Goal: Information Seeking & Learning: Learn about a topic

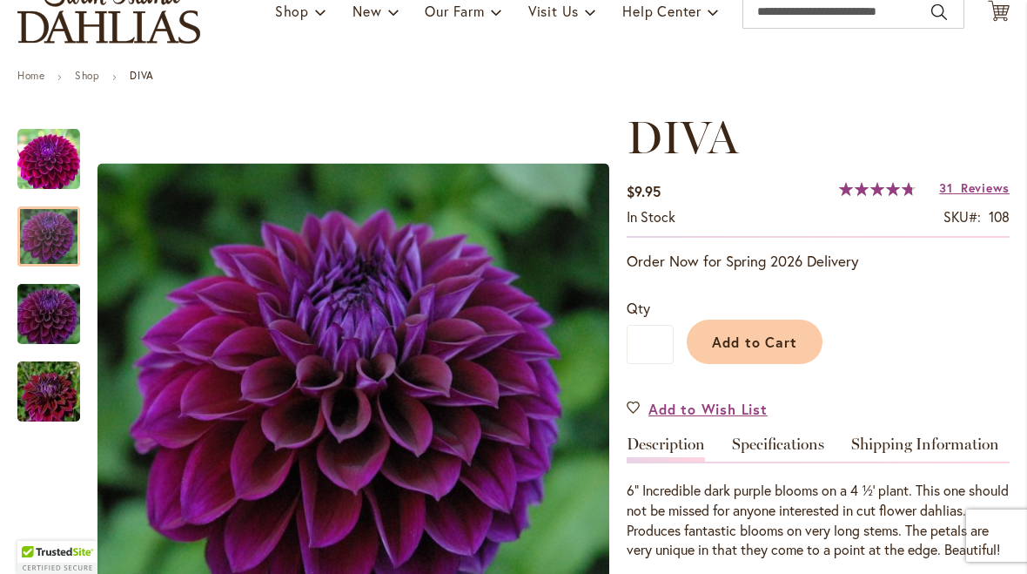
scroll to position [151, 0]
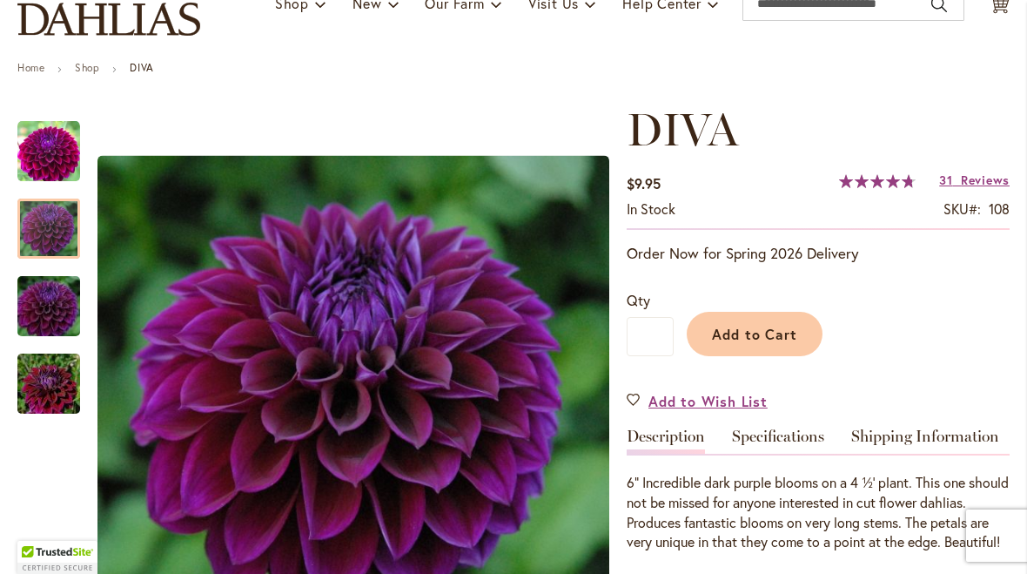
click at [28, 239] on div at bounding box center [48, 229] width 63 height 60
click at [42, 234] on div at bounding box center [48, 229] width 63 height 60
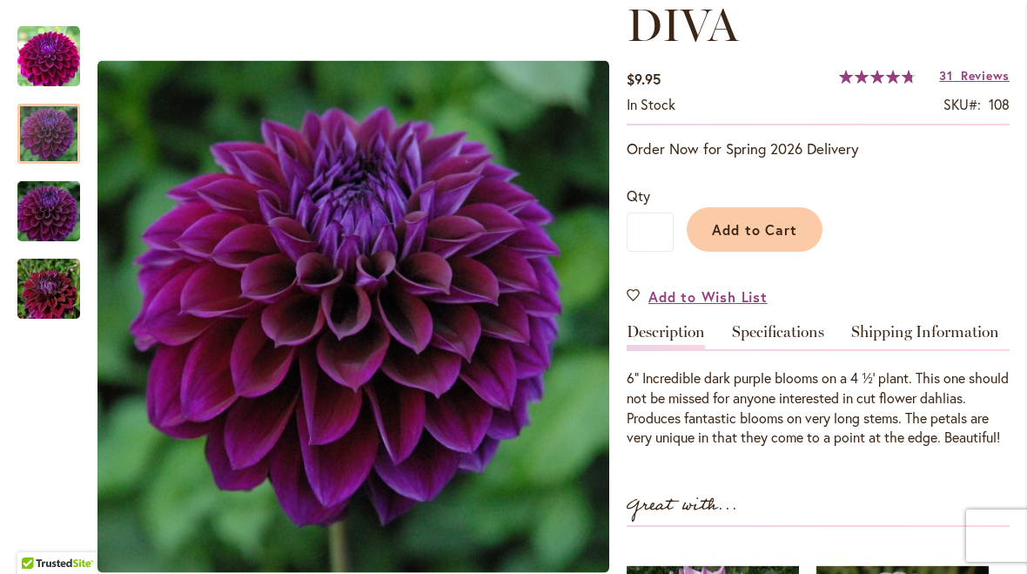
scroll to position [260, 0]
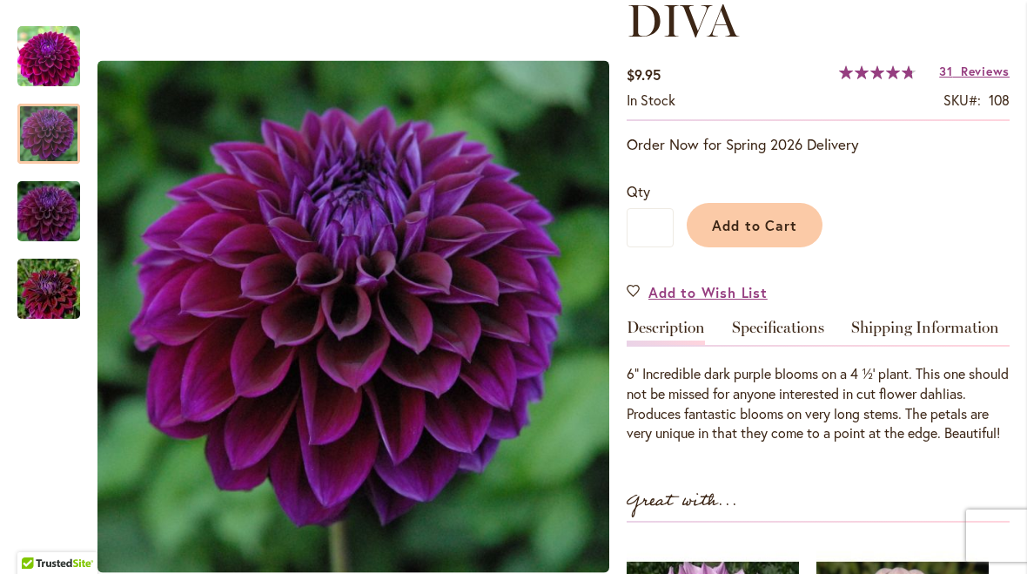
click at [42, 133] on div at bounding box center [48, 134] width 63 height 60
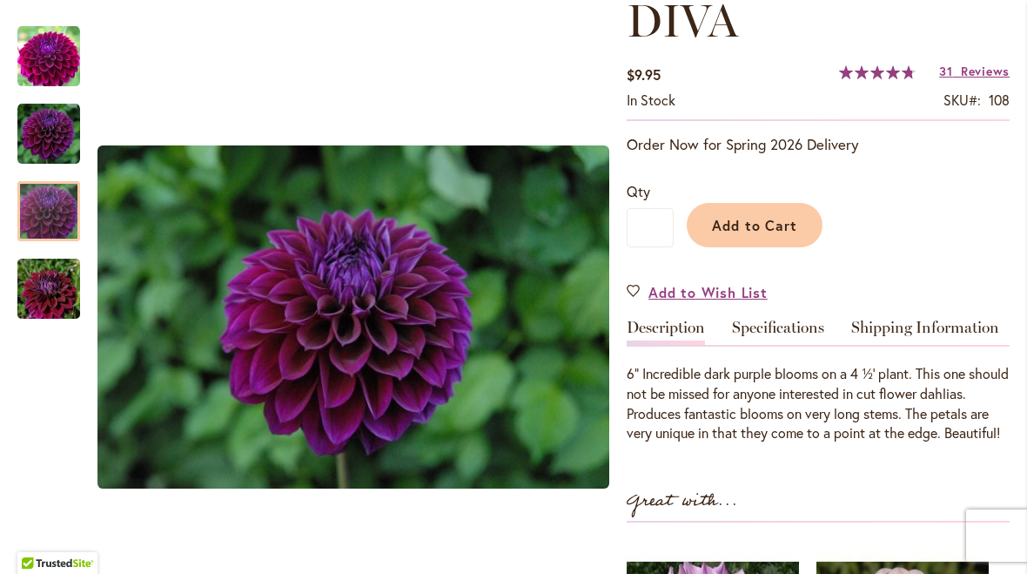
click at [49, 202] on img "Diva" at bounding box center [48, 212] width 125 height 84
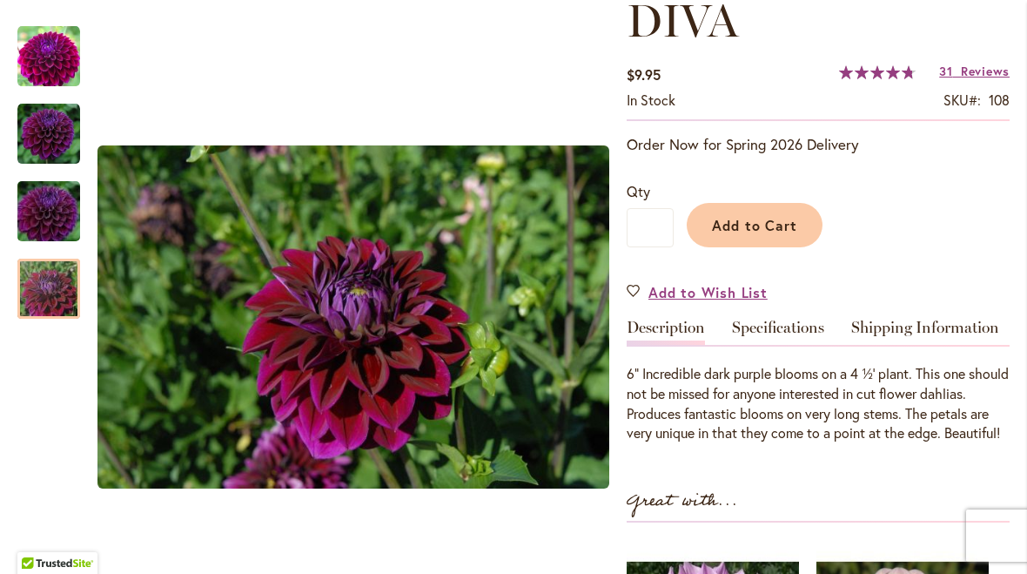
click at [51, 285] on img "Diva" at bounding box center [48, 289] width 125 height 84
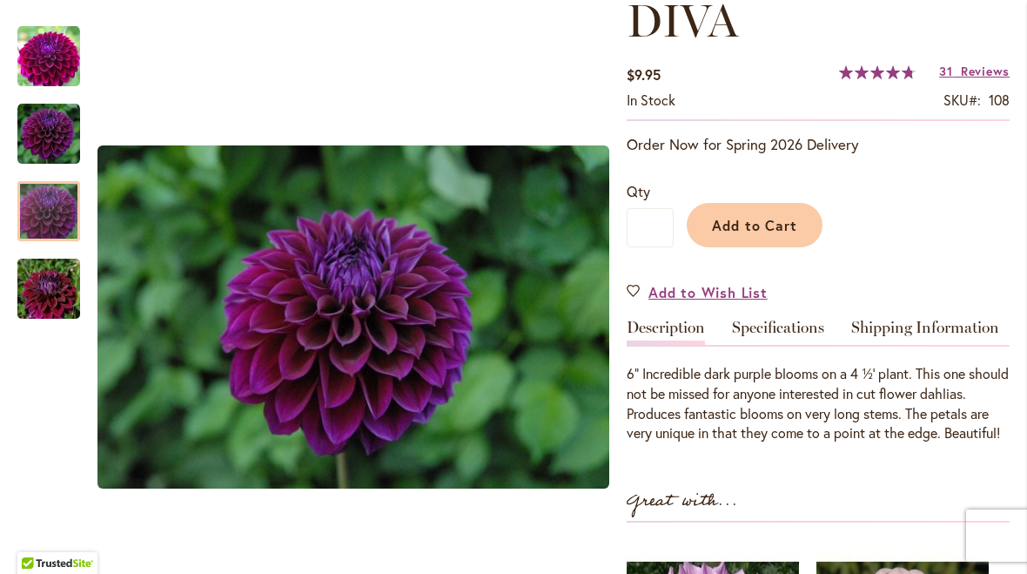
click at [41, 220] on img "Diva" at bounding box center [48, 212] width 125 height 84
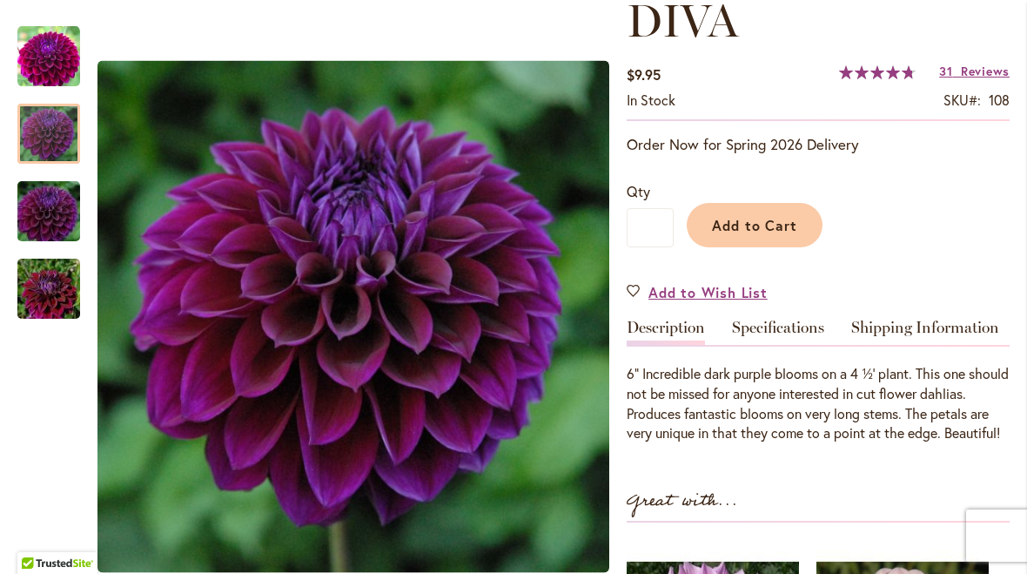
click at [47, 142] on img "Diva" at bounding box center [48, 134] width 63 height 63
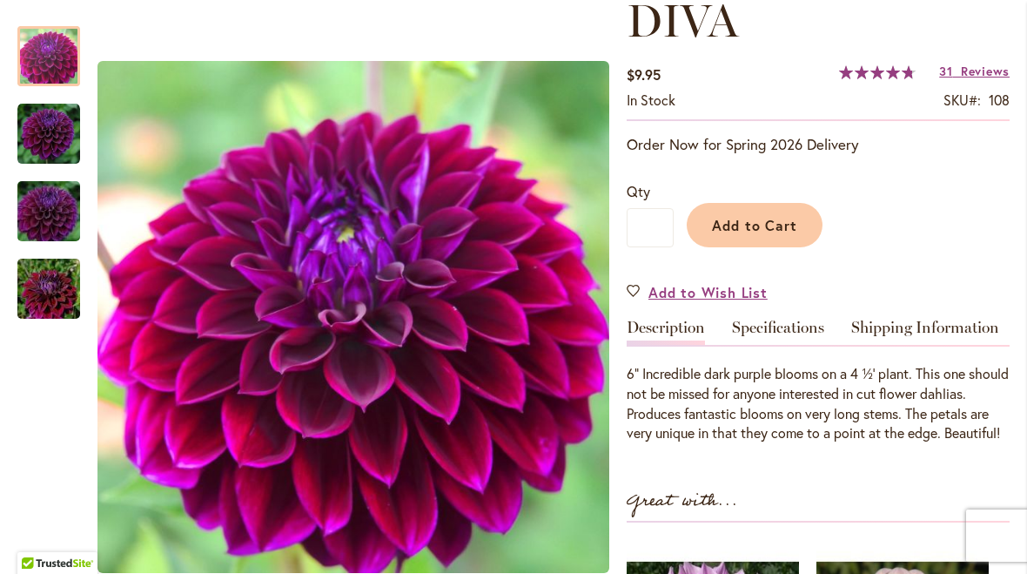
click at [53, 68] on div at bounding box center [48, 56] width 63 height 60
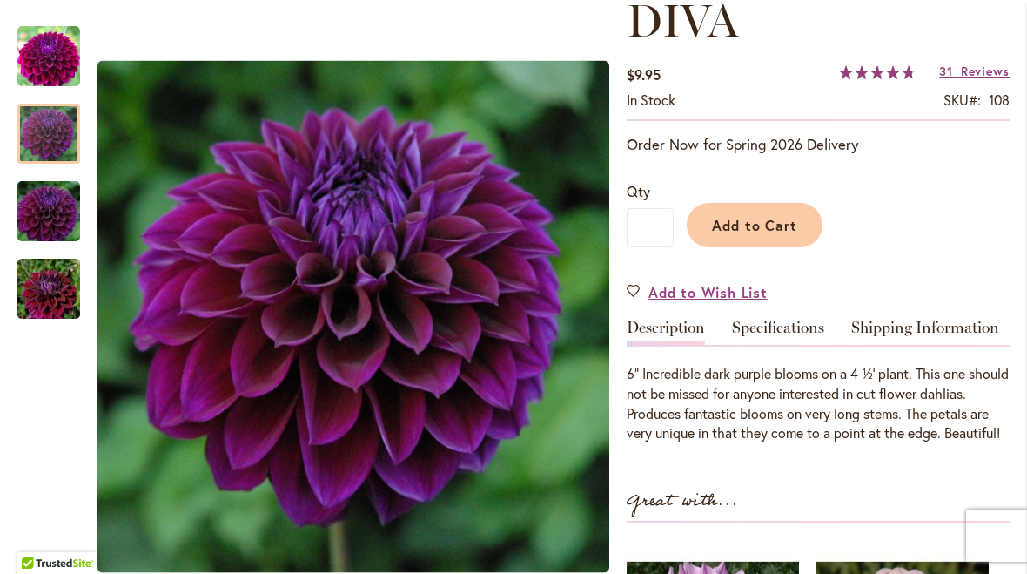
click at [37, 127] on img "Diva" at bounding box center [48, 134] width 63 height 63
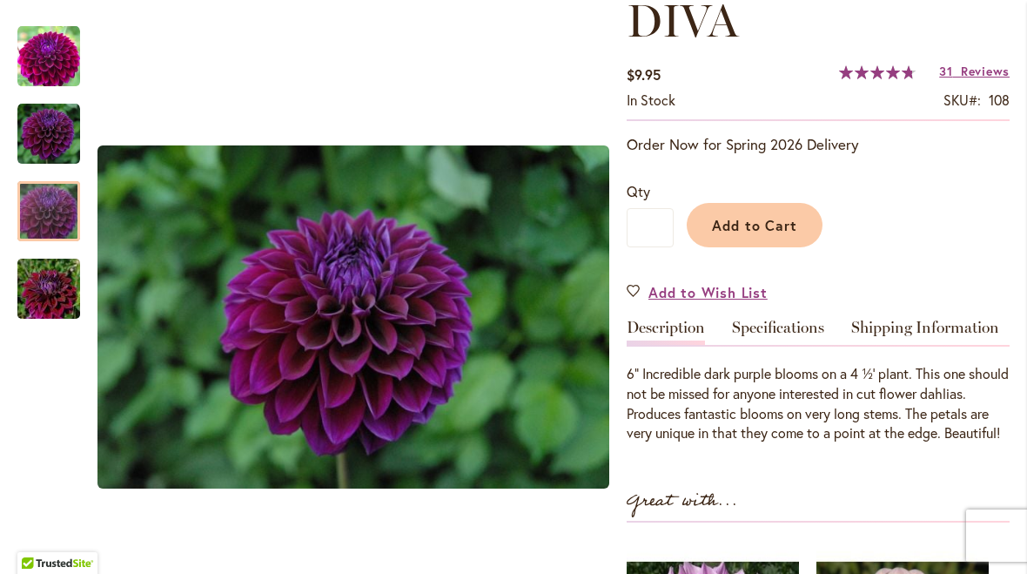
click at [37, 216] on img "Diva" at bounding box center [48, 212] width 125 height 84
click at [39, 292] on img "Diva" at bounding box center [48, 289] width 125 height 84
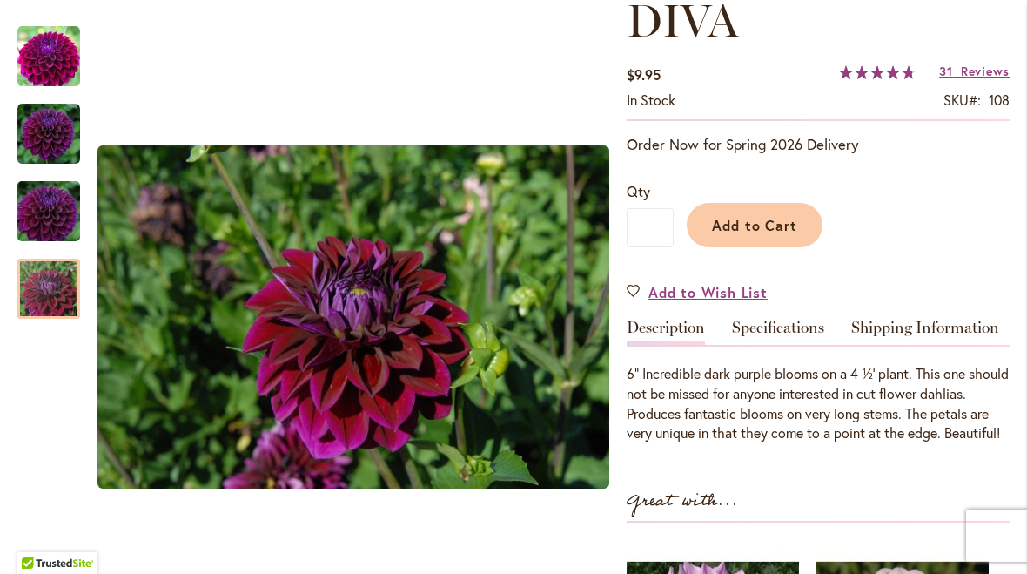
click at [45, 280] on img "Diva" at bounding box center [48, 289] width 125 height 84
click at [31, 212] on img "Diva" at bounding box center [48, 212] width 125 height 84
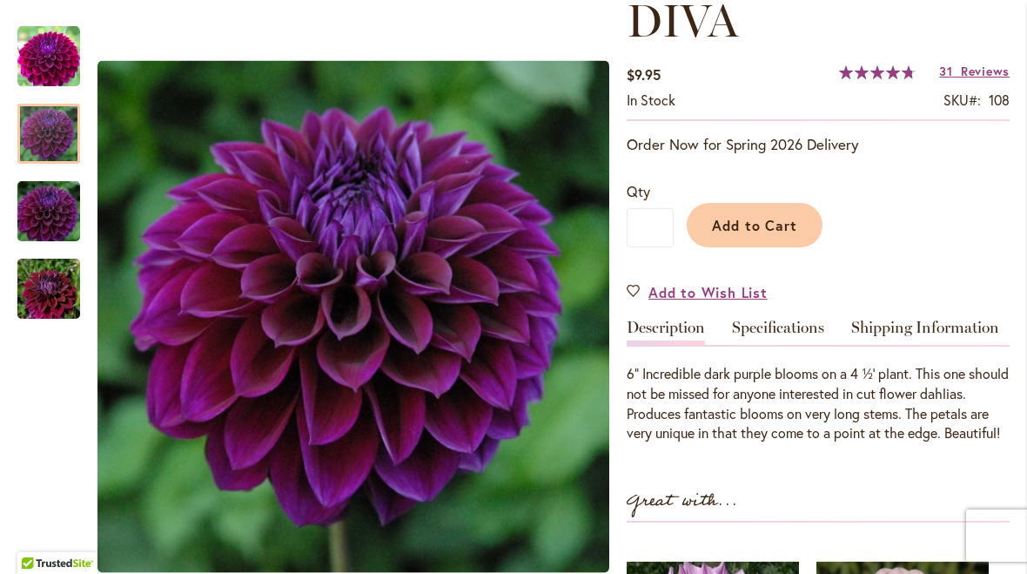
click at [34, 125] on img "Diva" at bounding box center [48, 134] width 63 height 63
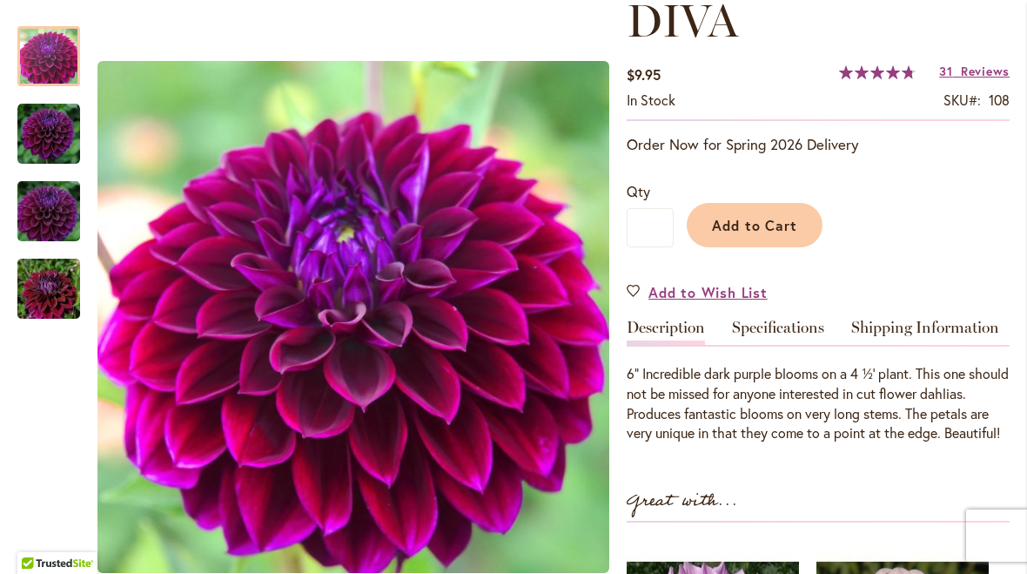
click at [28, 63] on img "Diva" at bounding box center [48, 56] width 63 height 63
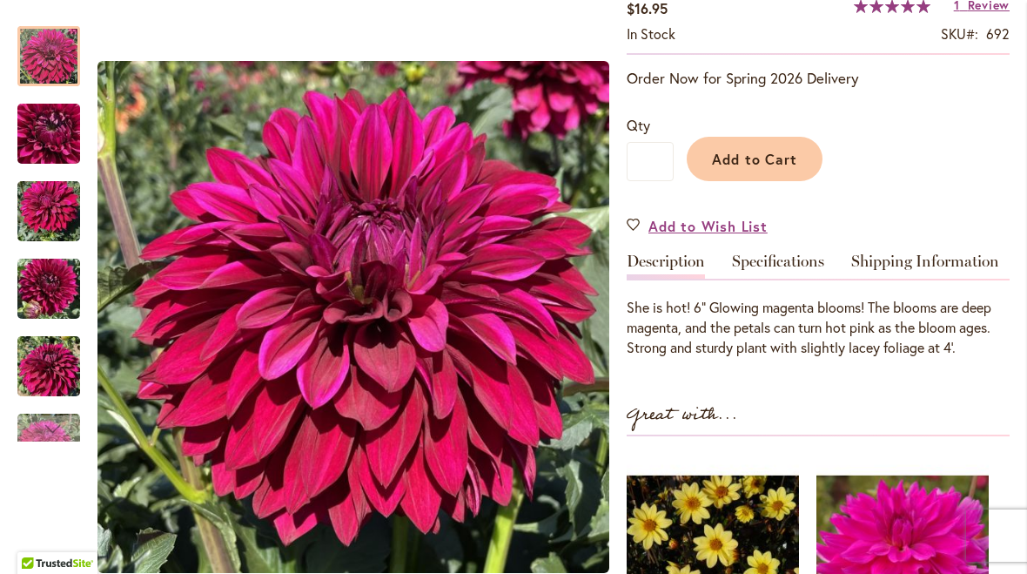
scroll to position [348, 0]
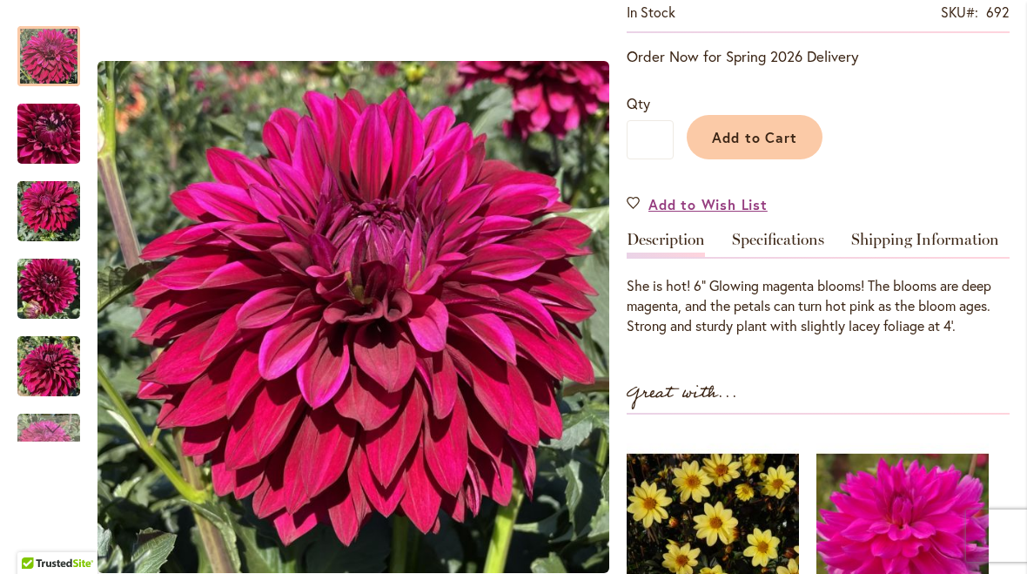
click at [32, 140] on img "Hello Dahlia" at bounding box center [48, 134] width 63 height 84
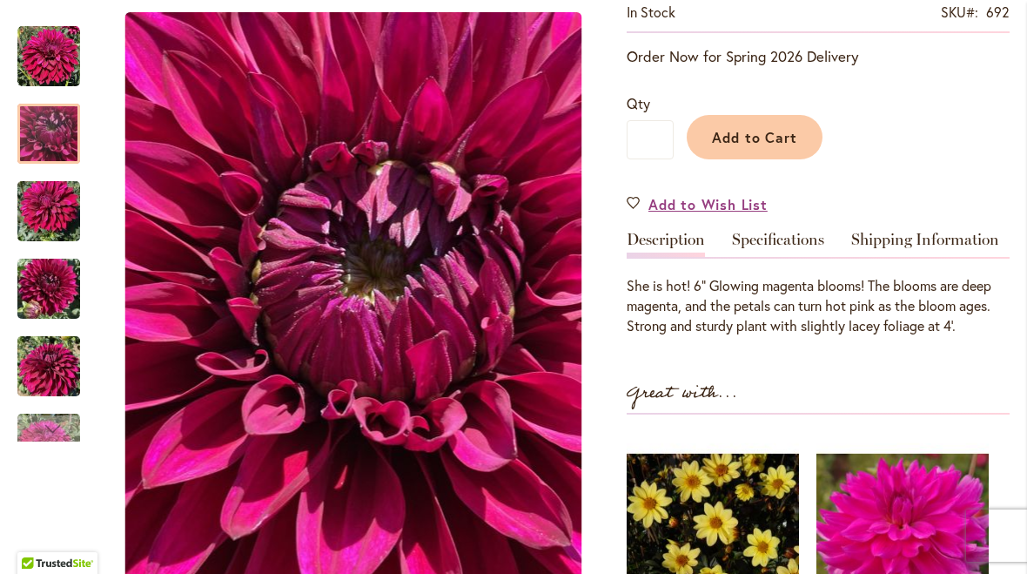
click at [40, 215] on img "Hello Dahlia" at bounding box center [48, 212] width 63 height 84
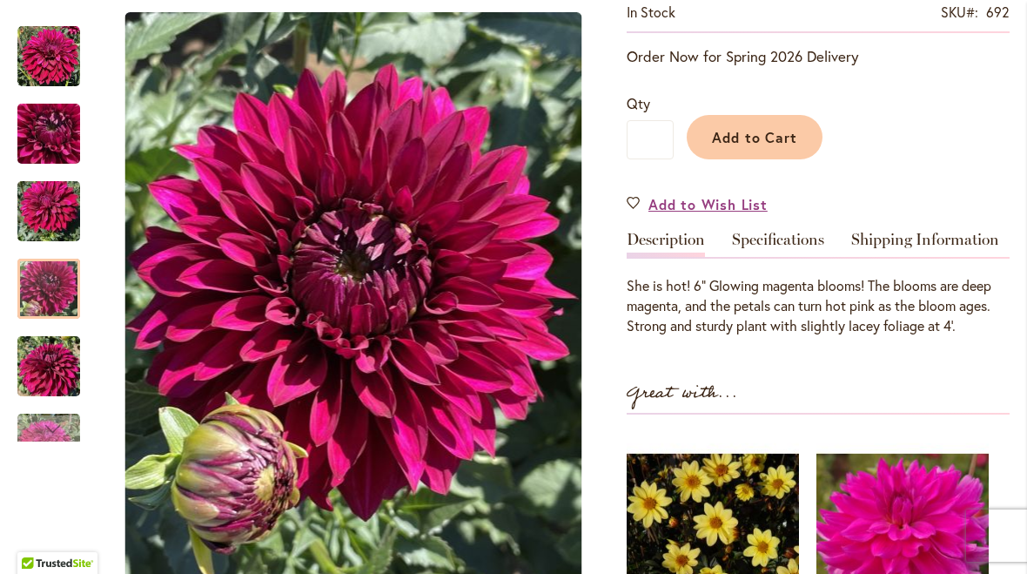
click at [42, 290] on img "Hello Dahlia" at bounding box center [48, 289] width 63 height 84
click at [42, 362] on img "Hello Dahlia" at bounding box center [48, 367] width 63 height 84
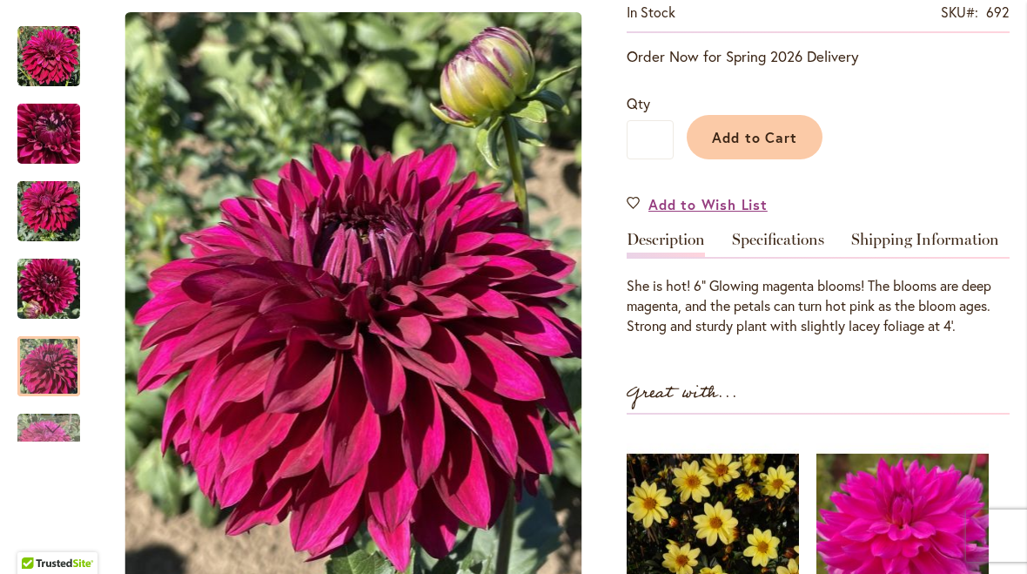
click at [46, 441] on div "Next" at bounding box center [49, 428] width 26 height 26
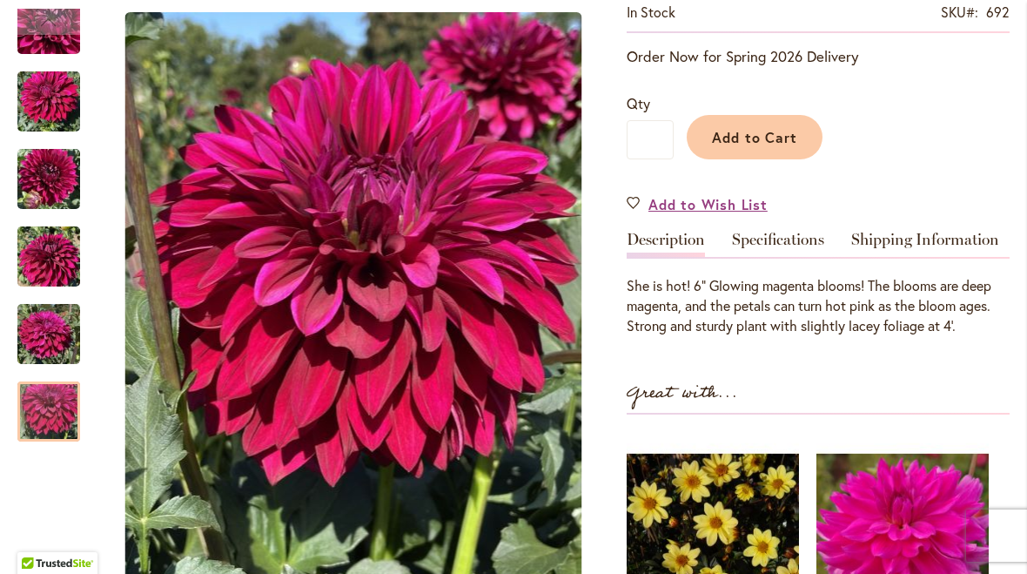
click at [47, 410] on img "Hello Dahlia" at bounding box center [48, 412] width 63 height 84
click at [49, 412] on div at bounding box center [48, 411] width 63 height 60
click at [49, 421] on div at bounding box center [48, 411] width 63 height 60
click at [41, 338] on img "Hello Dahlia" at bounding box center [48, 335] width 63 height 84
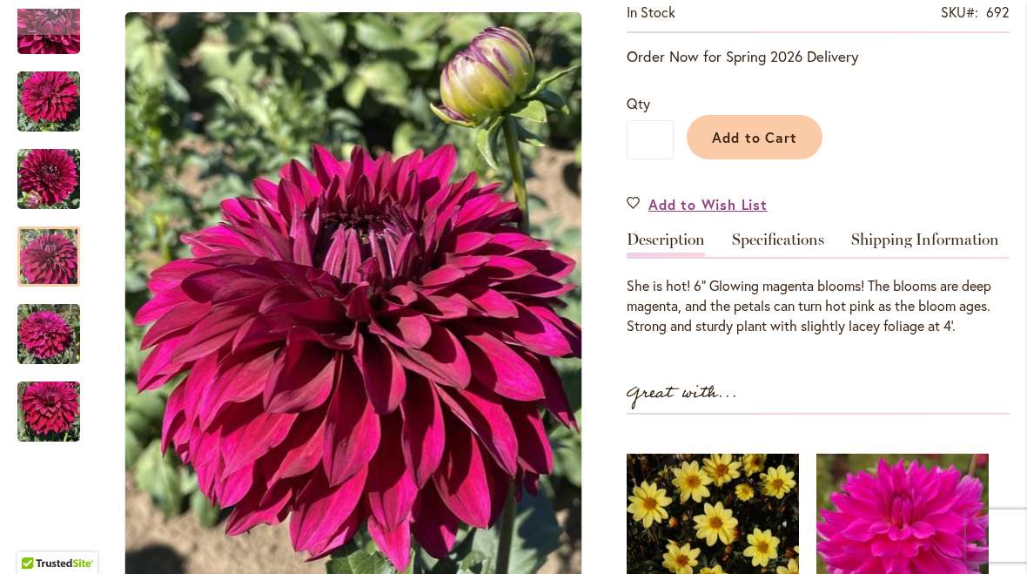
click at [45, 266] on img "Hello Dahlia" at bounding box center [48, 257] width 63 height 84
click at [771, 243] on link "Specifications" at bounding box center [778, 244] width 92 height 25
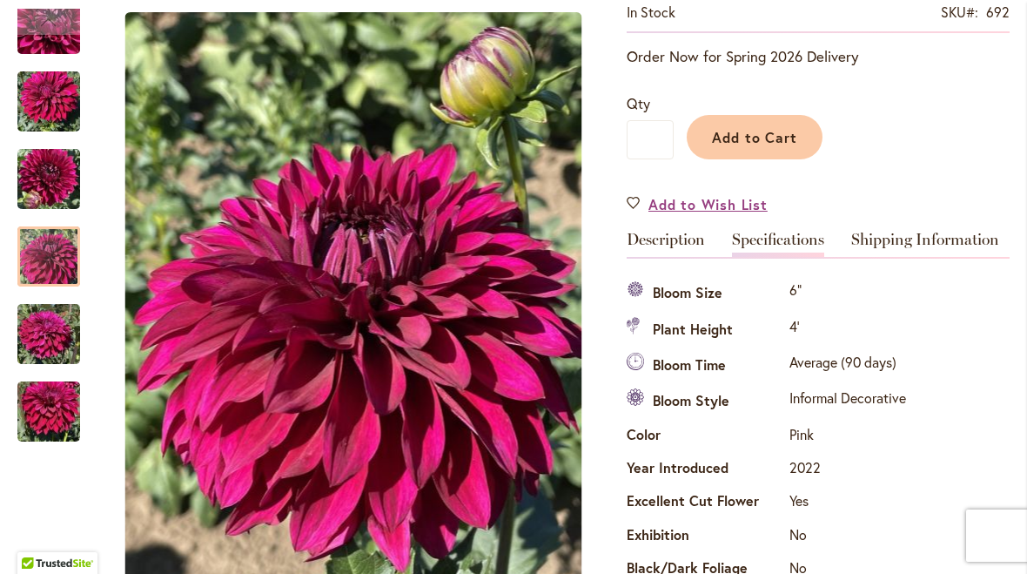
scroll to position [579, 0]
